Goal: Task Accomplishment & Management: Manage account settings

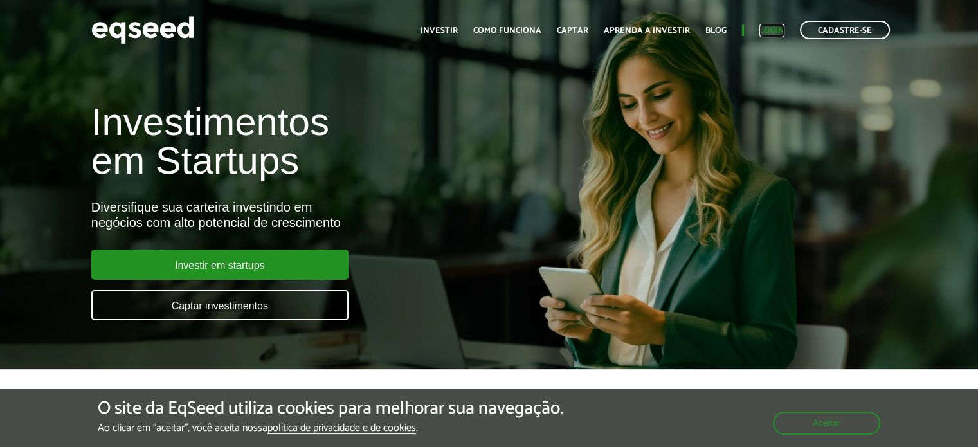
click at [781, 32] on link "Login" at bounding box center [771, 30] width 25 height 8
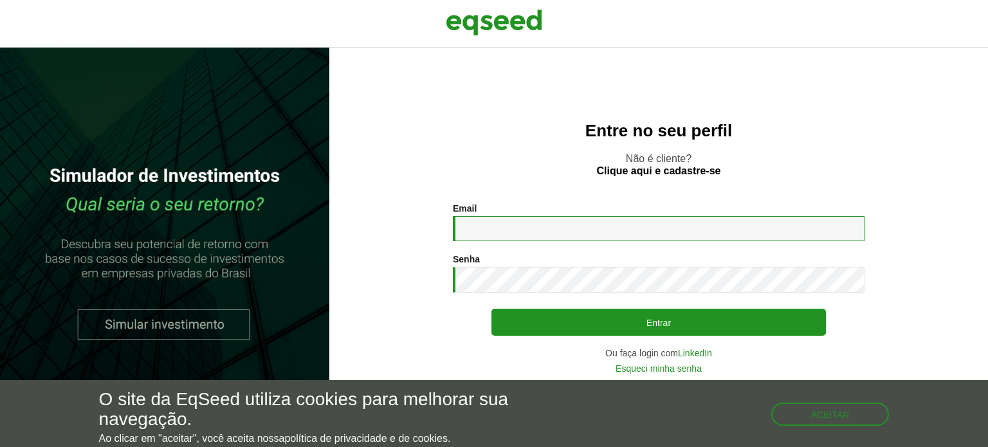
click at [501, 223] on input "Email *" at bounding box center [659, 228] width 412 height 25
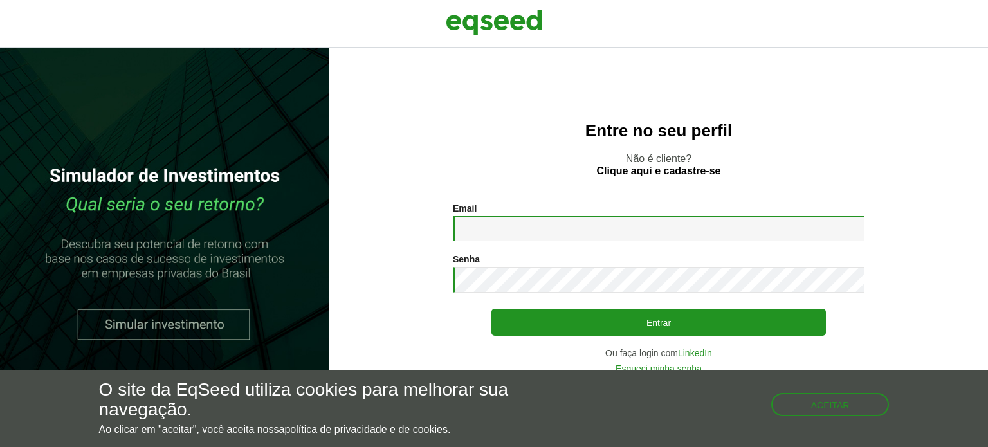
type input "**********"
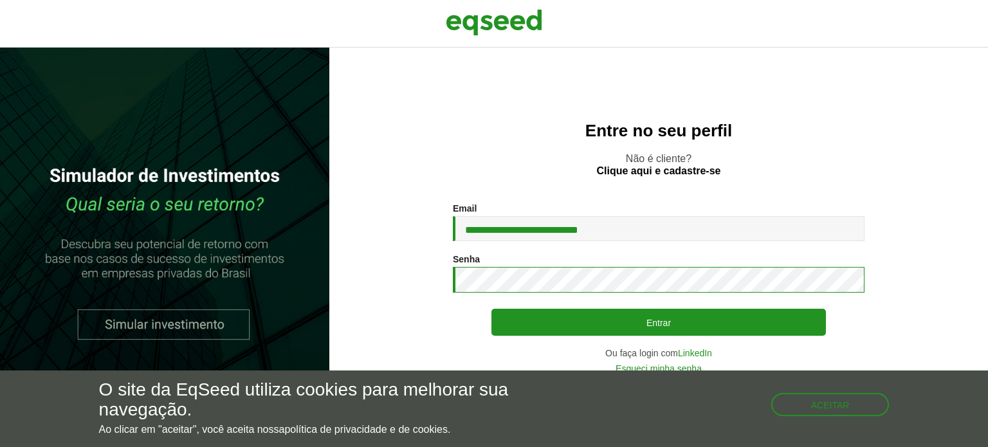
click at [491, 309] on button "Entrar" at bounding box center [658, 322] width 334 height 27
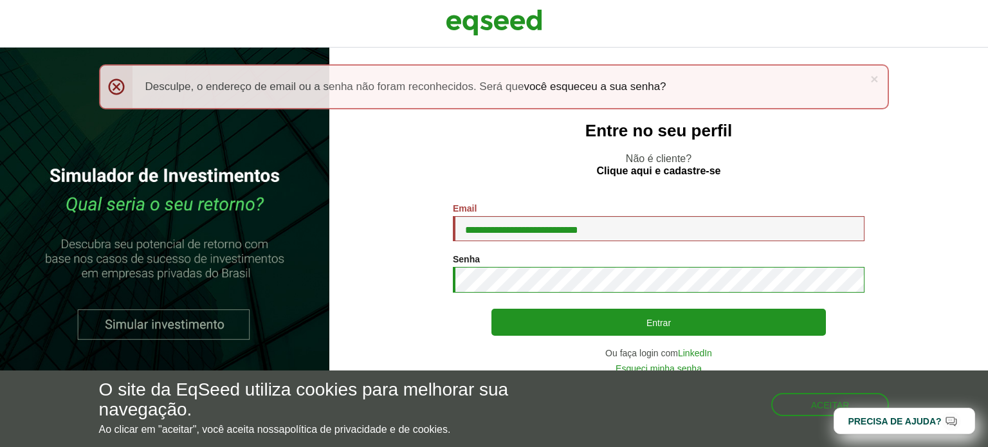
click at [491, 309] on button "Entrar" at bounding box center [658, 322] width 334 height 27
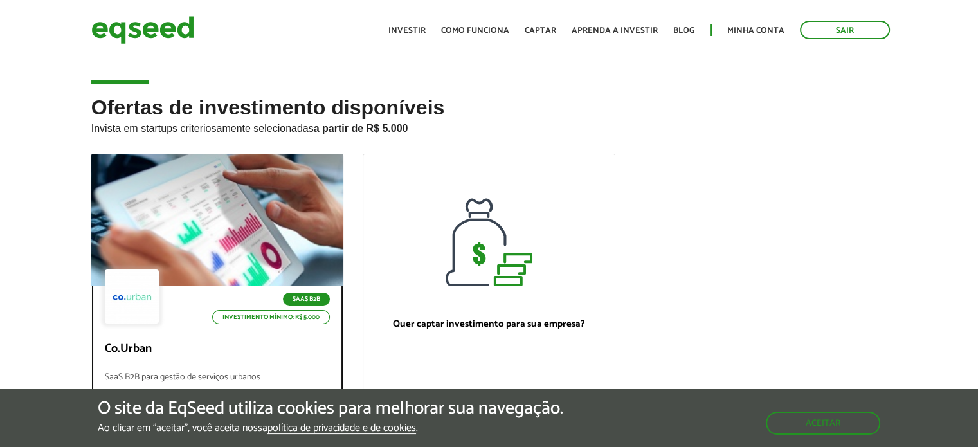
click at [224, 188] on div at bounding box center [217, 220] width 303 height 158
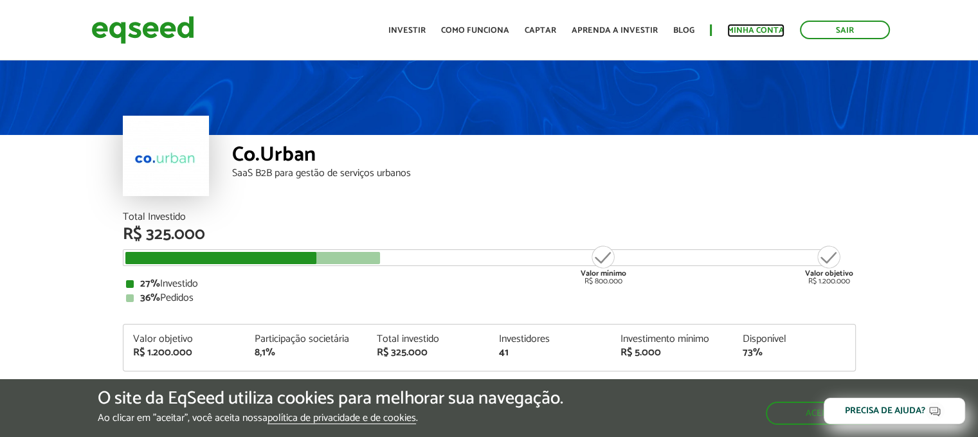
click at [744, 26] on link "Minha conta" at bounding box center [755, 30] width 57 height 8
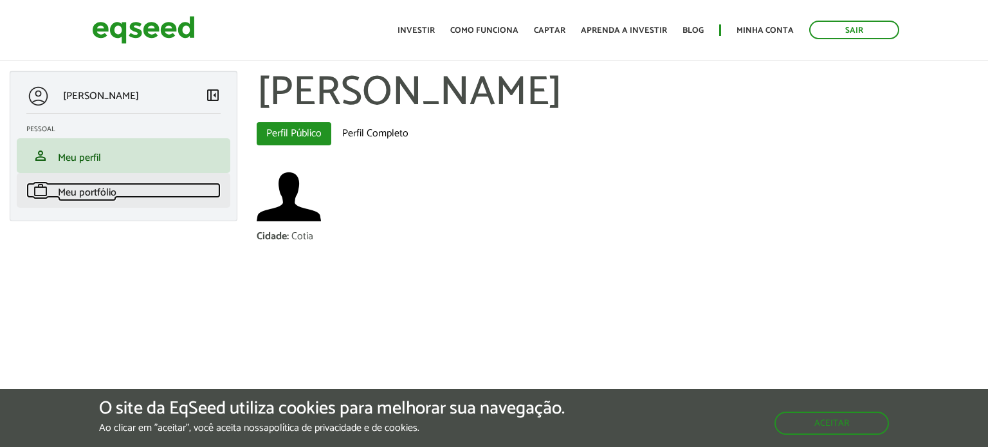
click at [96, 185] on span "Meu portfólio" at bounding box center [87, 192] width 59 height 17
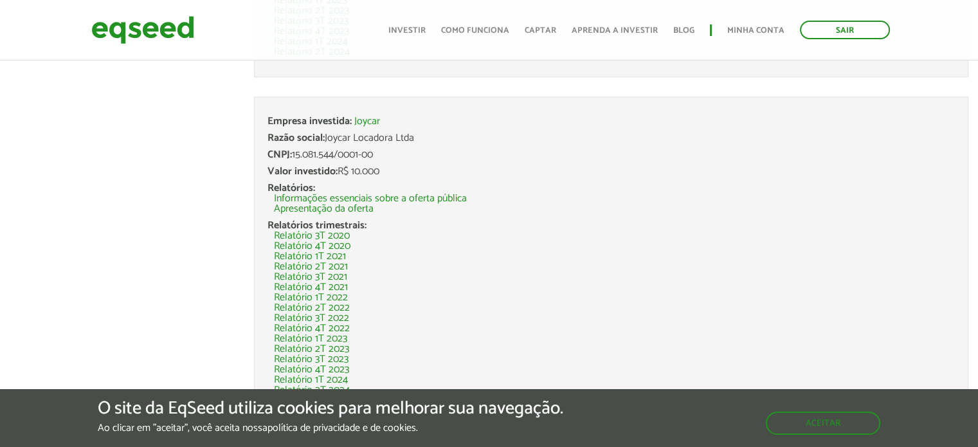
scroll to position [1789, 0]
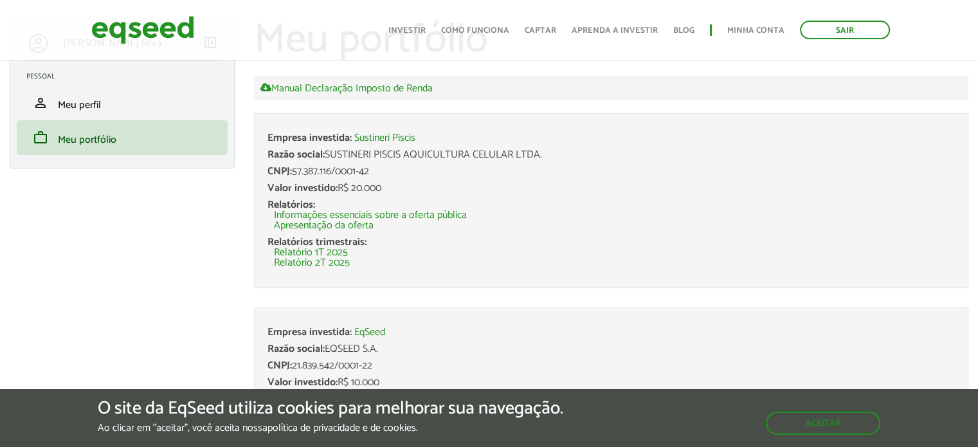
scroll to position [0, 0]
